Goal: Task Accomplishment & Management: Manage account settings

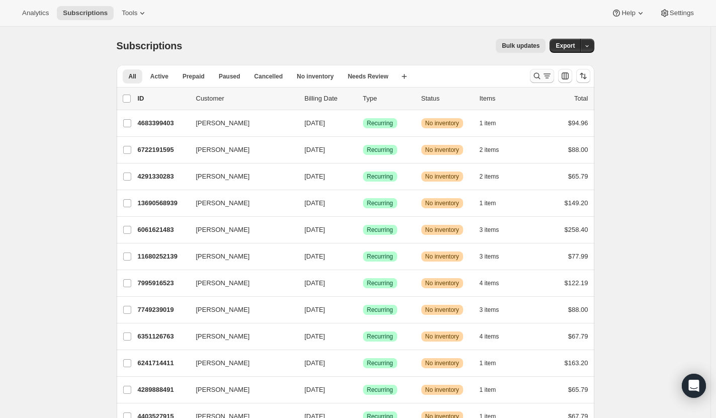
click at [538, 77] on icon "Search and filter results" at bounding box center [537, 76] width 10 height 10
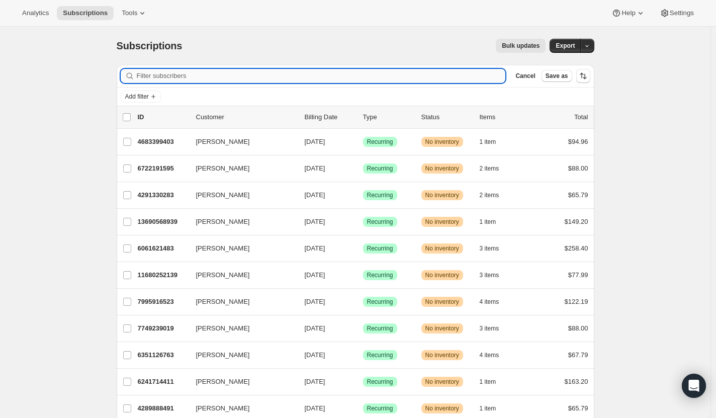
click at [313, 76] on input "Filter subscribers" at bounding box center [321, 76] width 369 height 14
click at [176, 78] on input "Filter subscribers" at bounding box center [321, 76] width 369 height 14
paste input "[EMAIL_ADDRESS][DOMAIN_NAME]"
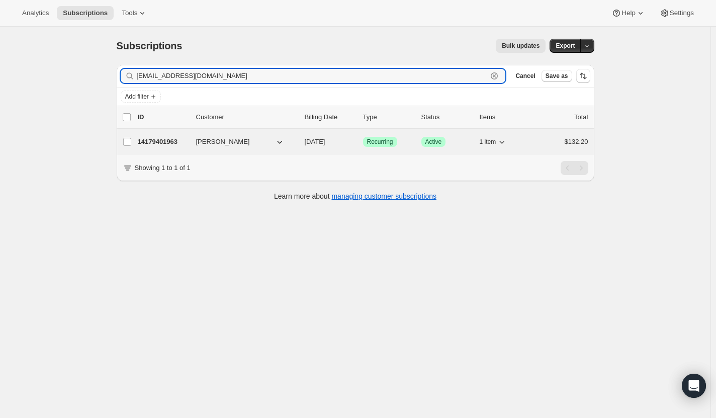
type input "[EMAIL_ADDRESS][DOMAIN_NAME]"
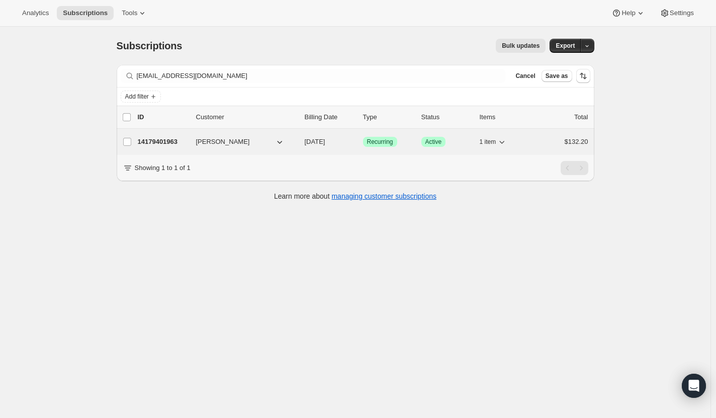
click at [167, 143] on p "14179401963" at bounding box center [163, 142] width 50 height 10
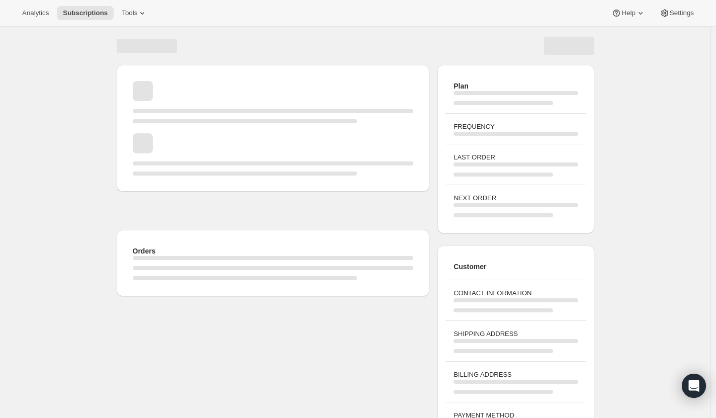
click at [161, 141] on div "Page loading" at bounding box center [273, 154] width 281 height 42
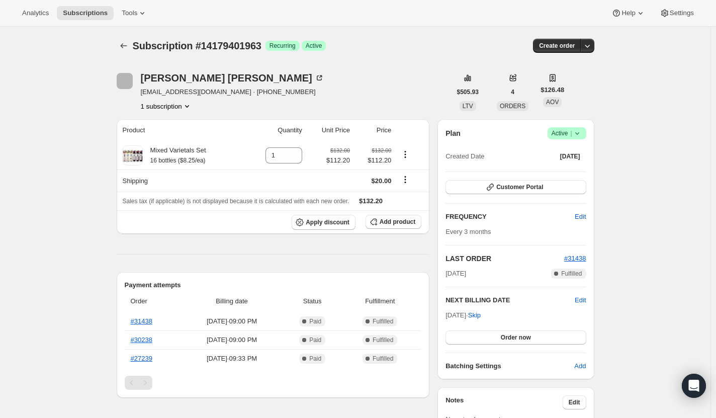
click at [579, 131] on icon at bounding box center [578, 133] width 10 height 10
click at [569, 170] on span "Cancel subscription" at bounding box center [565, 171] width 57 height 8
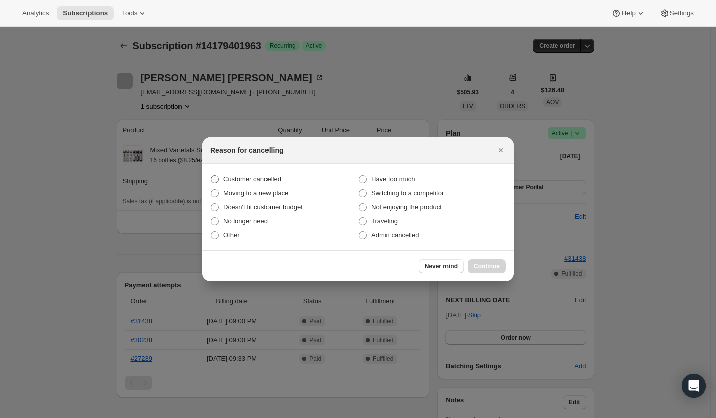
click at [280, 180] on span "Customer cancelled" at bounding box center [252, 179] width 58 height 8
click at [211, 176] on input "Customer cancelled" at bounding box center [211, 175] width 1 height 1
radio input "true"
click at [480, 264] on span "Continue" at bounding box center [487, 266] width 26 height 8
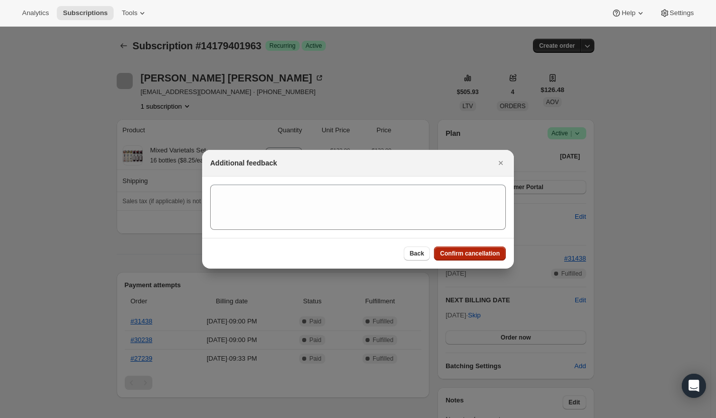
click at [476, 249] on button "Confirm cancellation" at bounding box center [470, 254] width 72 height 14
